Goal: Navigation & Orientation: Find specific page/section

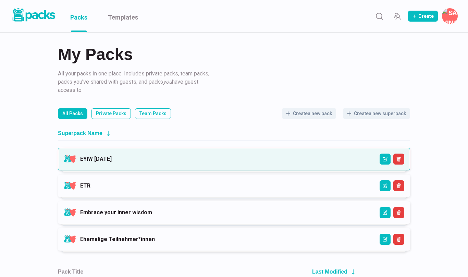
click at [112, 156] on link "EYIW [DATE]" at bounding box center [96, 159] width 32 height 7
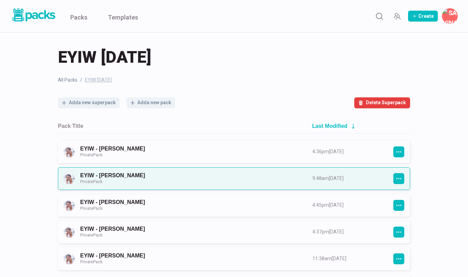
click at [173, 176] on link "EYIW - [PERSON_NAME] Private Pack" at bounding box center [190, 178] width 220 height 13
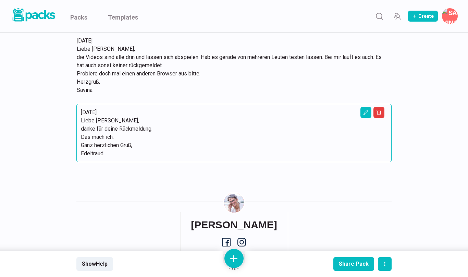
scroll to position [3490, 0]
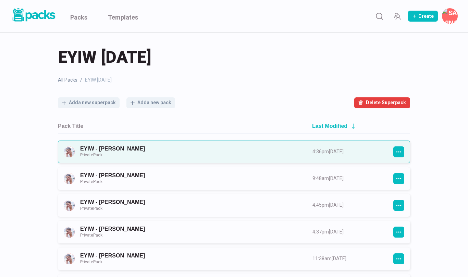
click at [131, 146] on link "EYIW - [PERSON_NAME] Private Pack" at bounding box center [190, 151] width 220 height 13
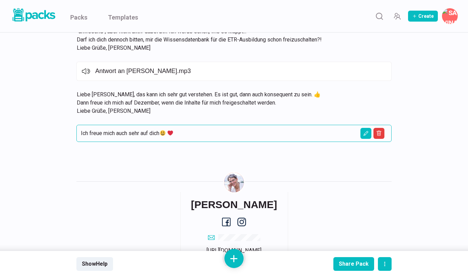
scroll to position [1196, 0]
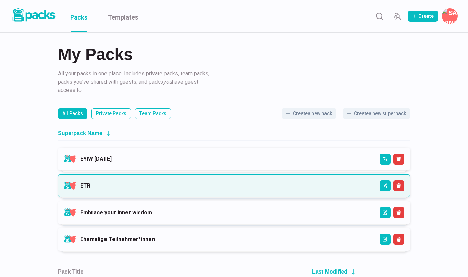
click at [90, 182] on link "ETR" at bounding box center [85, 185] width 10 height 7
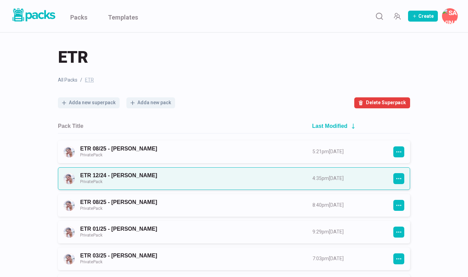
click at [143, 177] on link "ETR 12/24 - [PERSON_NAME] Private Pack" at bounding box center [190, 178] width 220 height 13
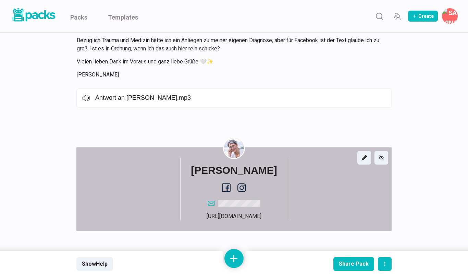
scroll to position [6921, 0]
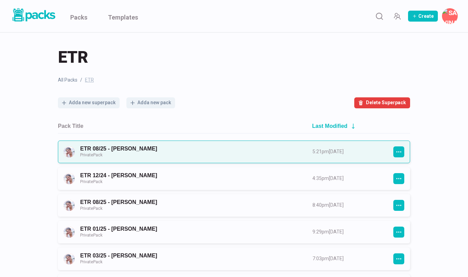
click at [139, 145] on link "ETR 08/25 - [PERSON_NAME] Private Pack" at bounding box center [190, 151] width 220 height 13
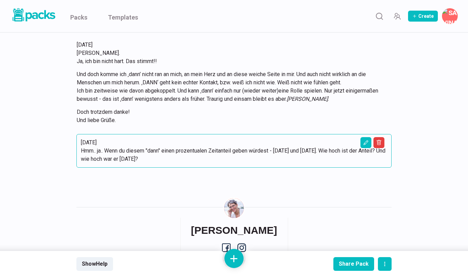
scroll to position [3083, 0]
